Goal: Task Accomplishment & Management: Use online tool/utility

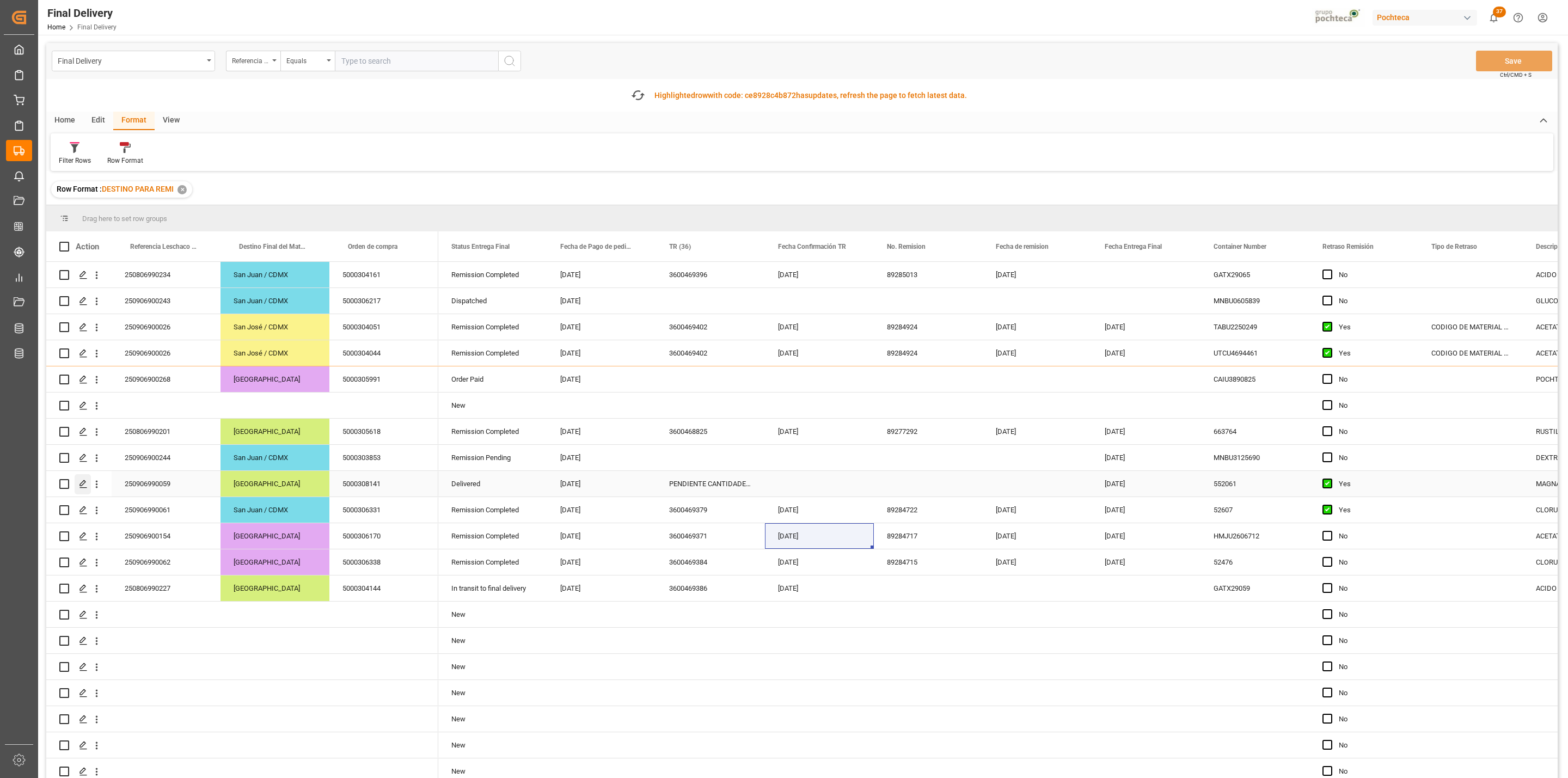
click at [85, 488] on icon "Press SPACE to select this row." at bounding box center [83, 484] width 9 height 9
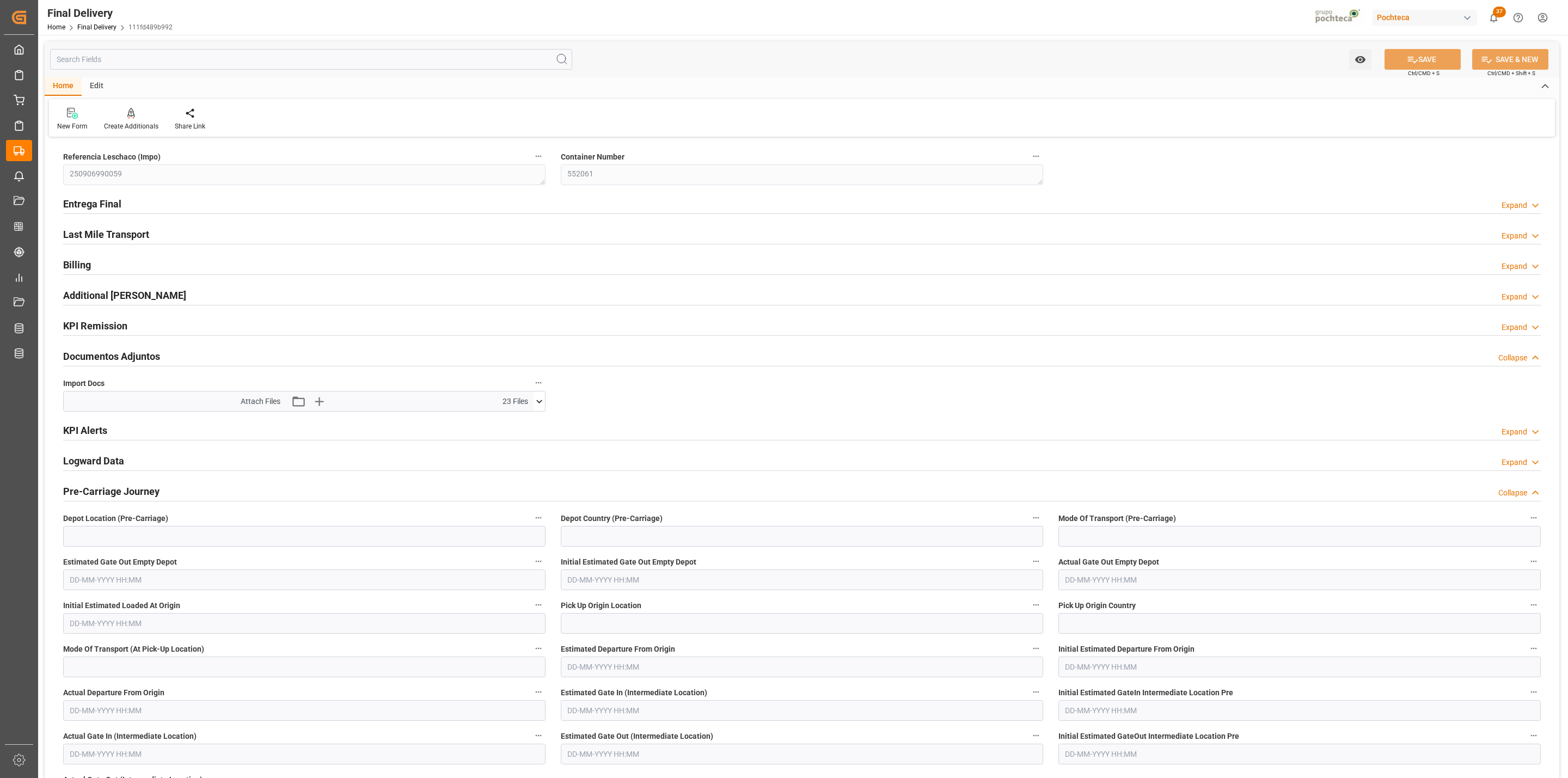
type textarea "250906990059"
type textarea "552061"
click at [541, 405] on icon at bounding box center [539, 401] width 12 height 12
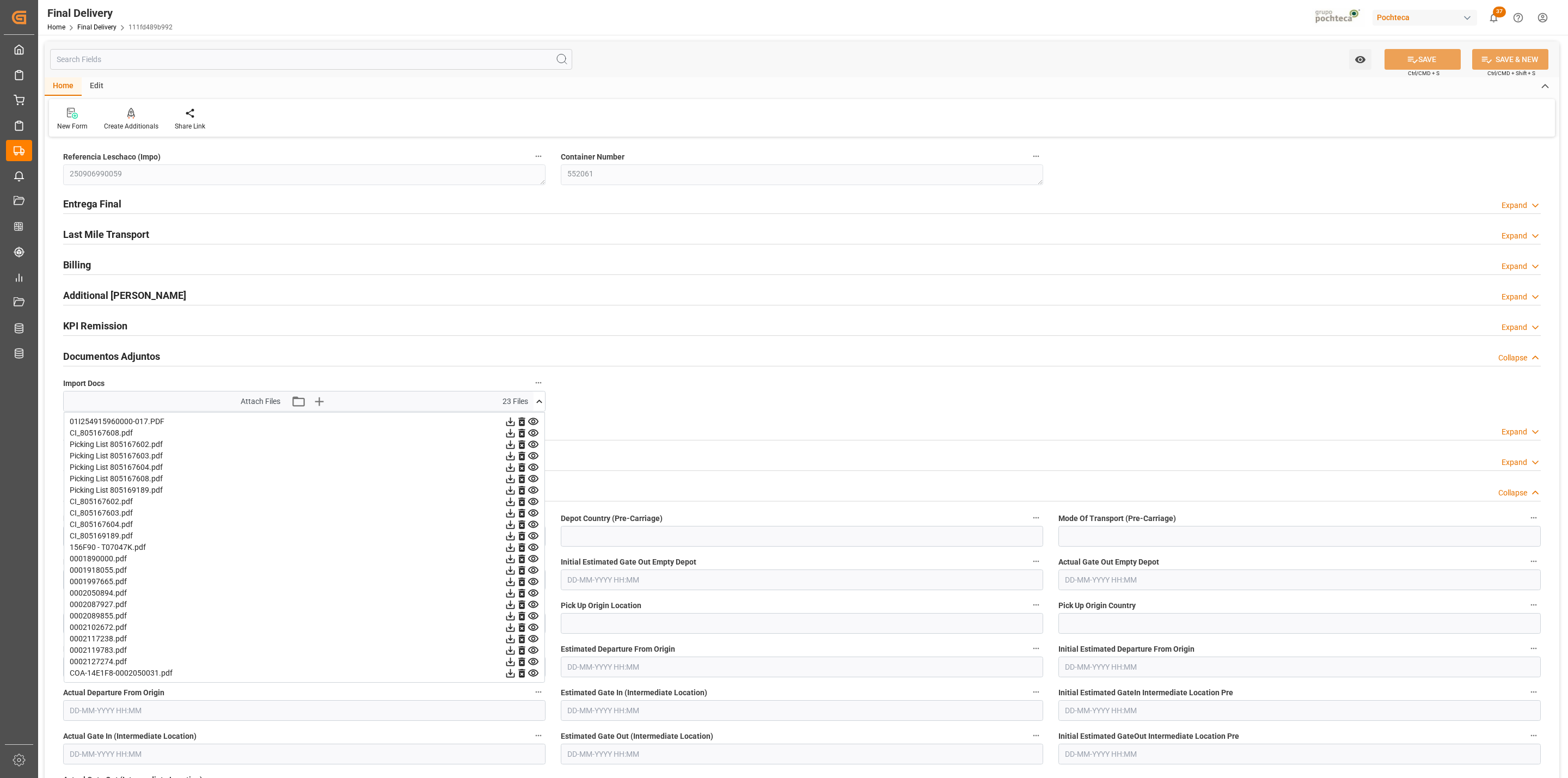
click at [509, 435] on icon at bounding box center [511, 433] width 9 height 9
click at [508, 503] on icon at bounding box center [511, 502] width 9 height 9
click at [508, 511] on icon at bounding box center [510, 513] width 12 height 12
click at [507, 523] on icon at bounding box center [510, 524] width 12 height 12
click at [508, 538] on icon at bounding box center [511, 536] width 9 height 9
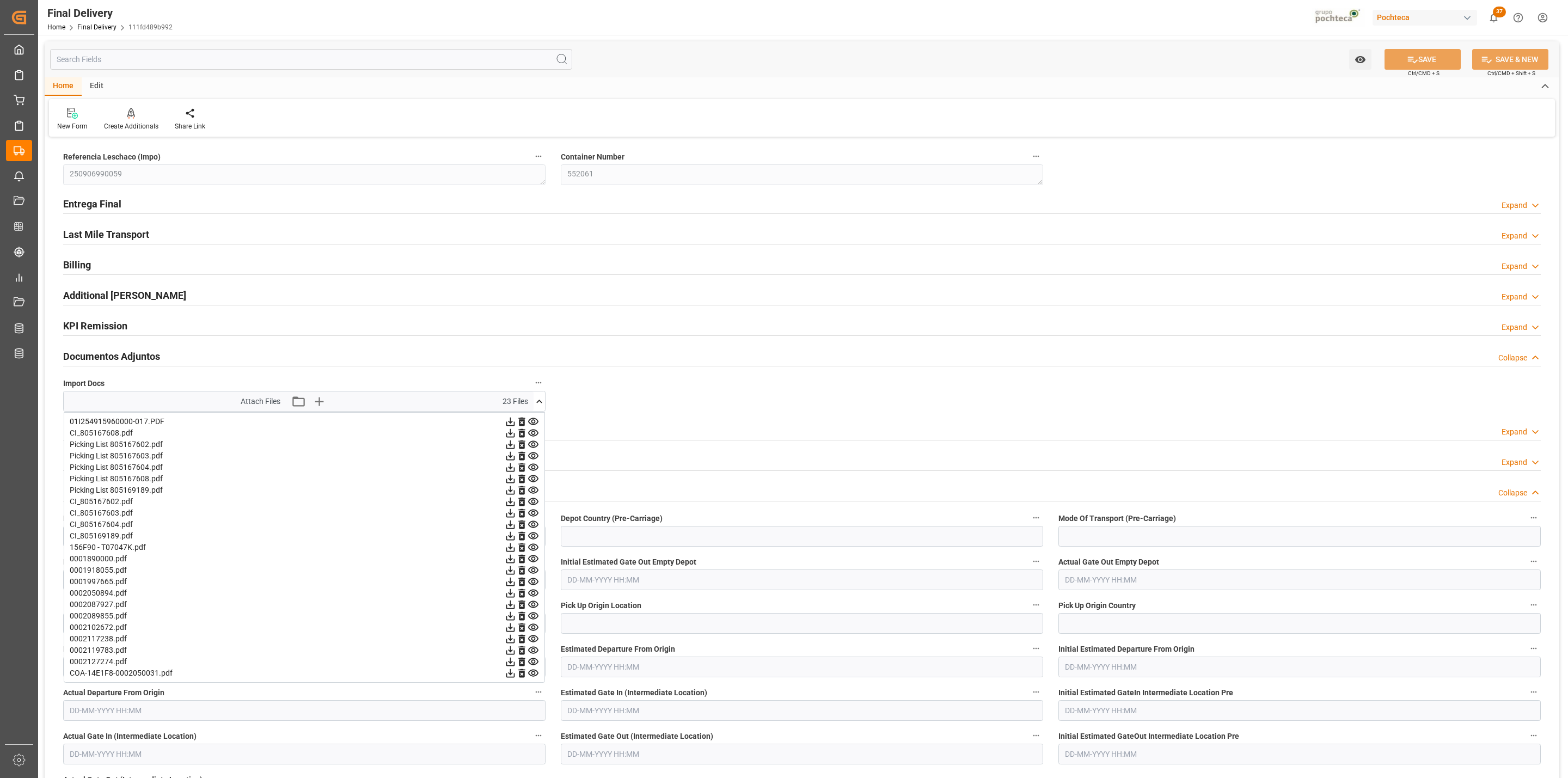
click at [1201, 99] on div "New Form Create Additionals Share Link" at bounding box center [802, 118] width 1506 height 38
